Goal: Information Seeking & Learning: Learn about a topic

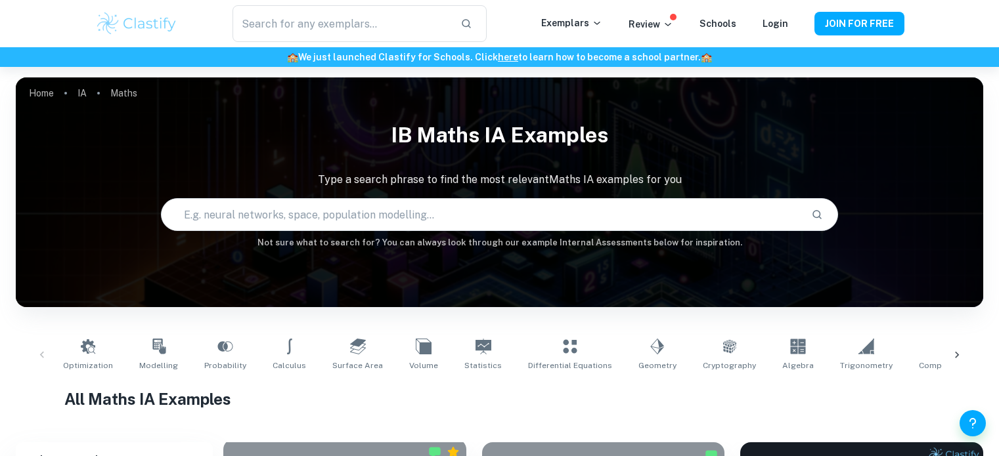
scroll to position [297, 0]
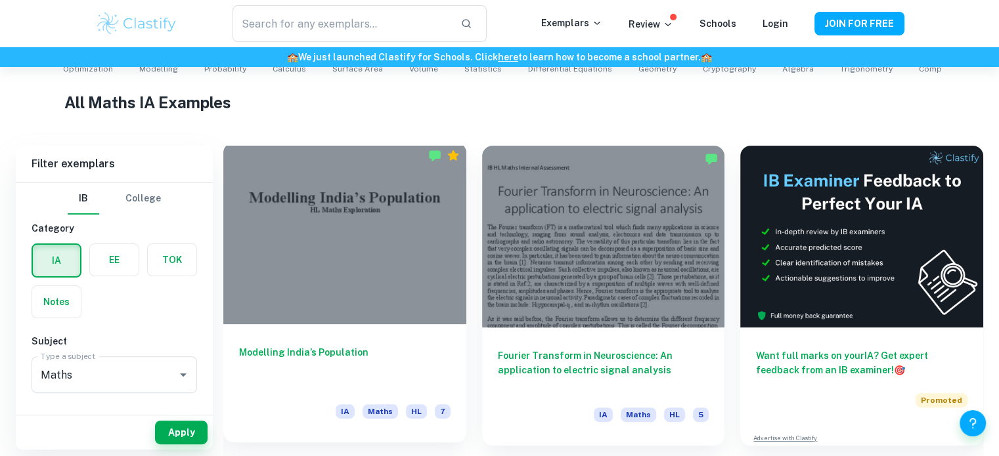
click at [349, 222] on div at bounding box center [344, 234] width 243 height 182
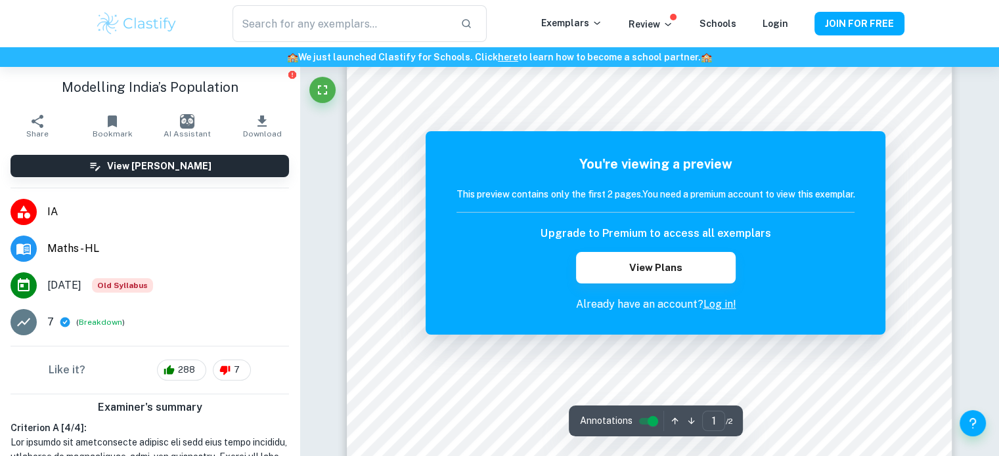
scroll to position [242, 0]
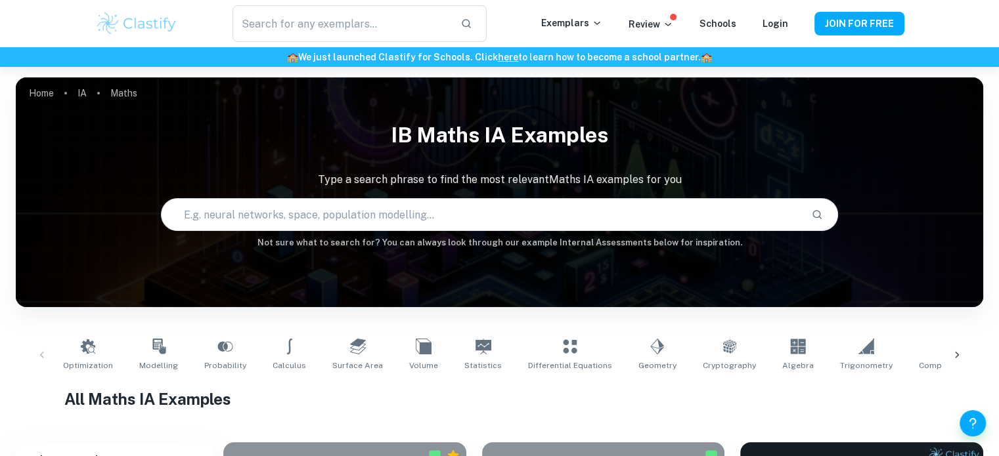
click at [391, 215] on input "text" at bounding box center [481, 214] width 639 height 37
type input "statistics"
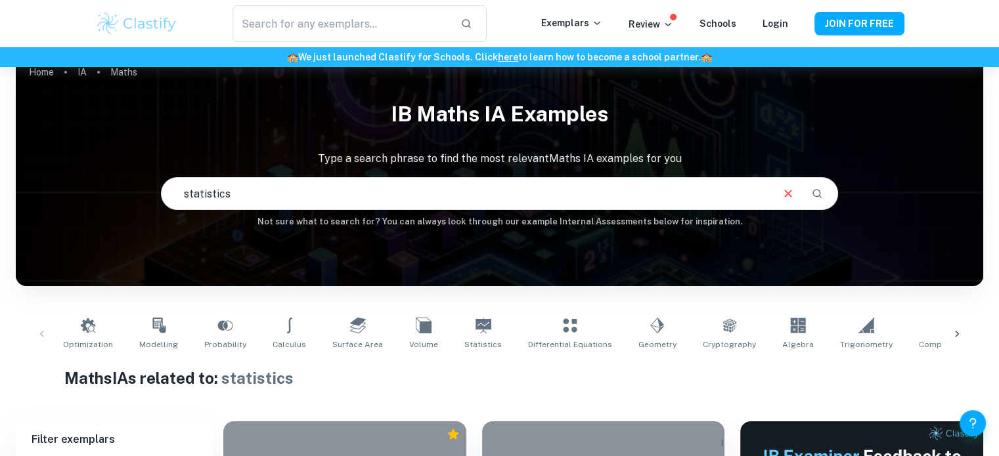
scroll to position [17, 0]
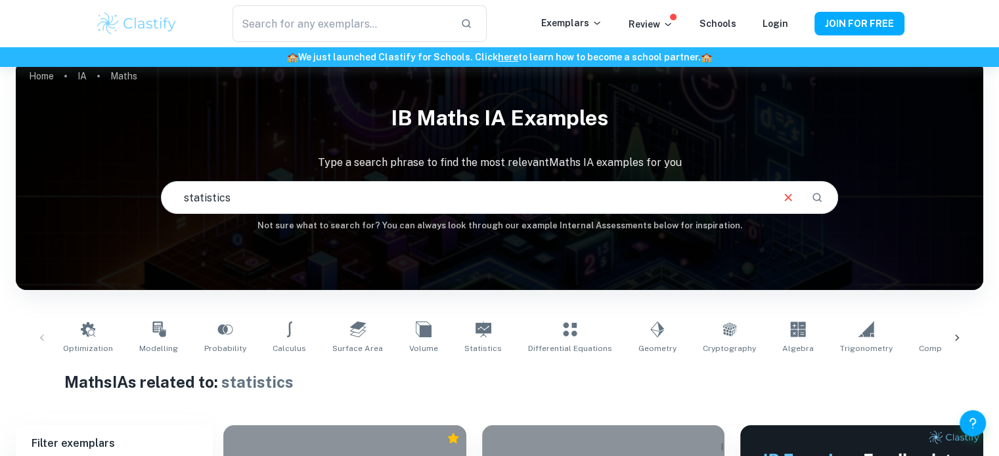
drag, startPoint x: 315, startPoint y: 184, endPoint x: 143, endPoint y: 189, distance: 172.8
click at [143, 189] on div "IB Maths IA examples Type a search phrase to find the most relevant Maths IA ex…" at bounding box center [499, 164] width 967 height 135
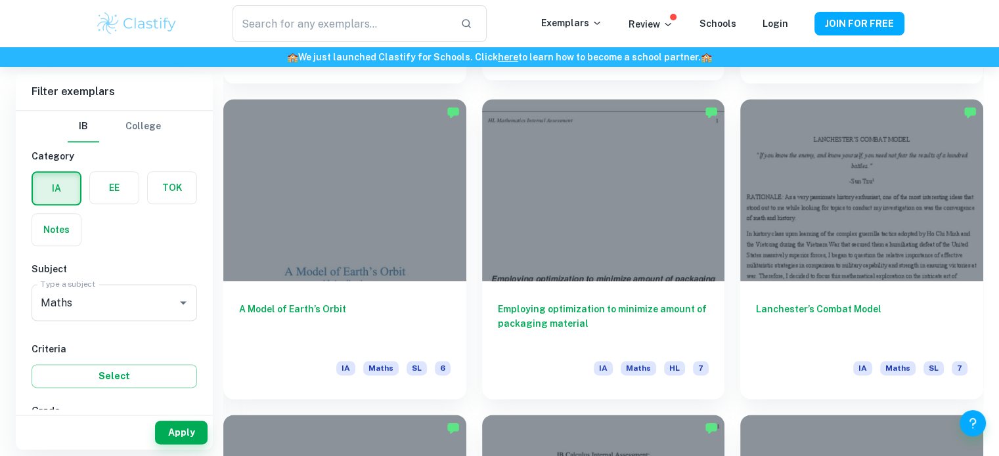
scroll to position [1580, 0]
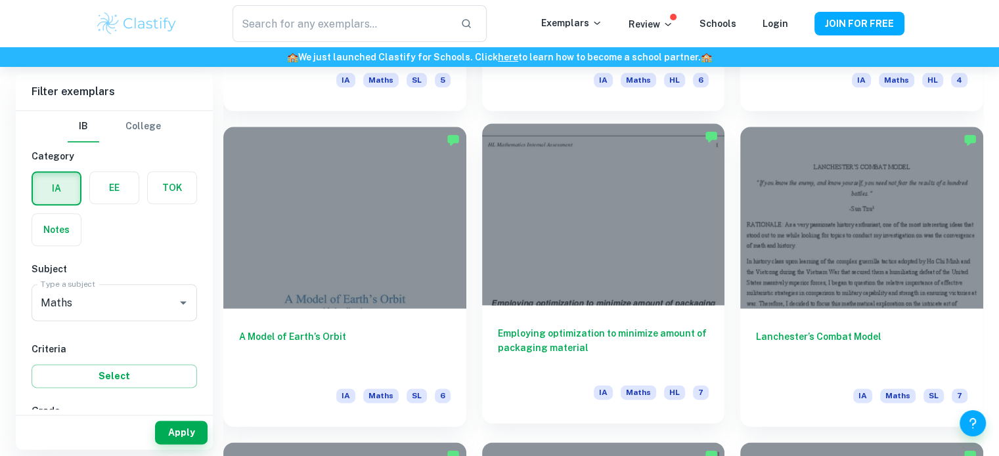
click at [593, 207] on div at bounding box center [603, 214] width 243 height 182
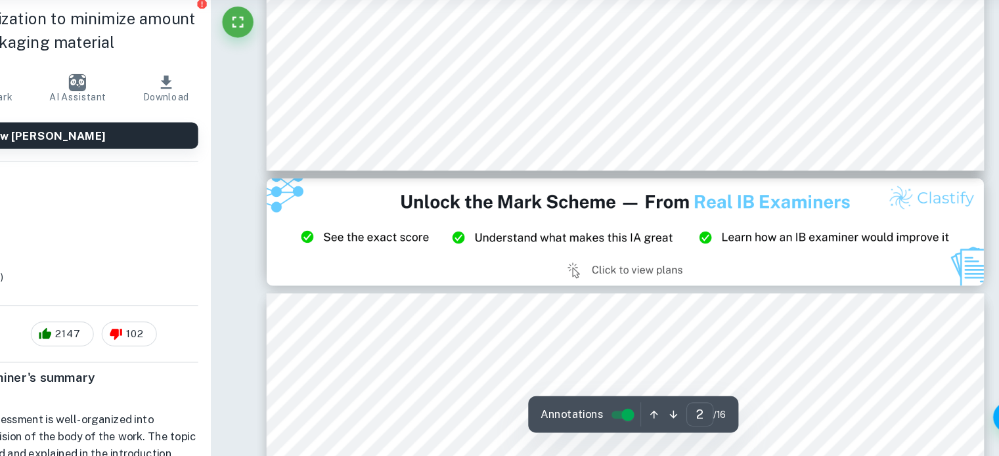
type input "3"
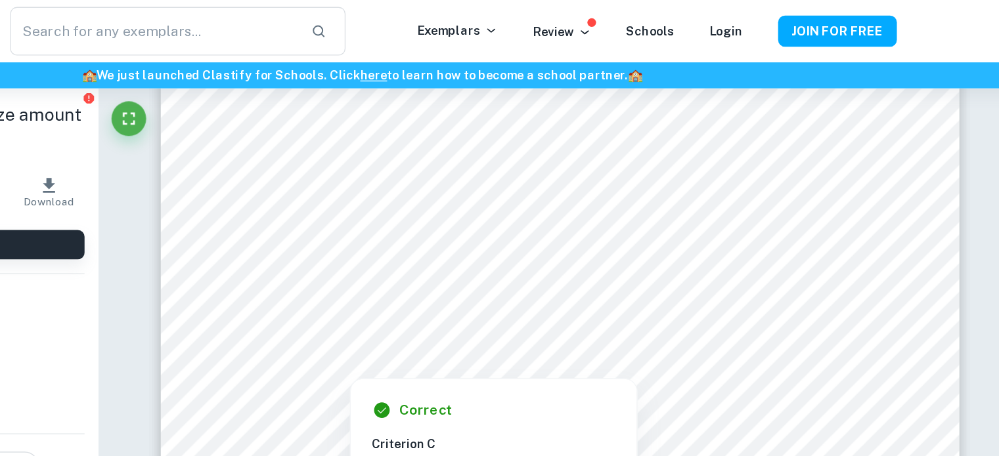
scroll to position [1986, 0]
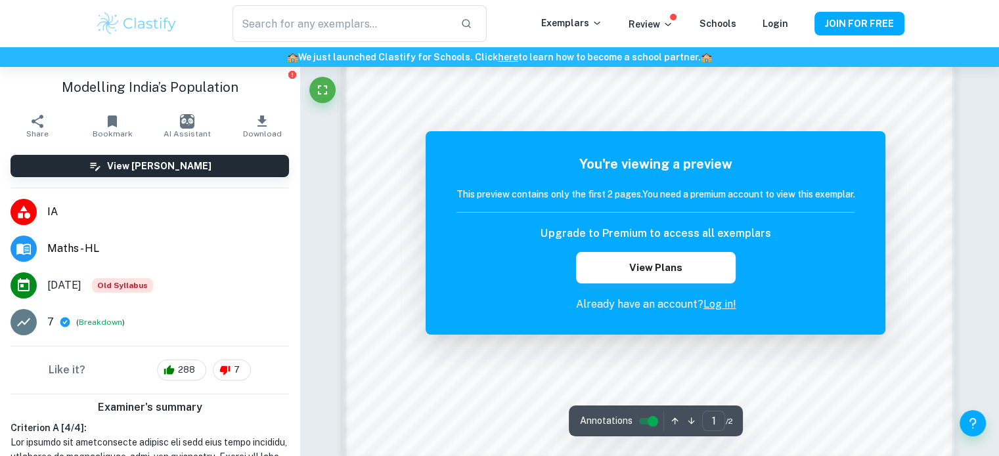
scroll to position [1432, 0]
